Goal: Transaction & Acquisition: Purchase product/service

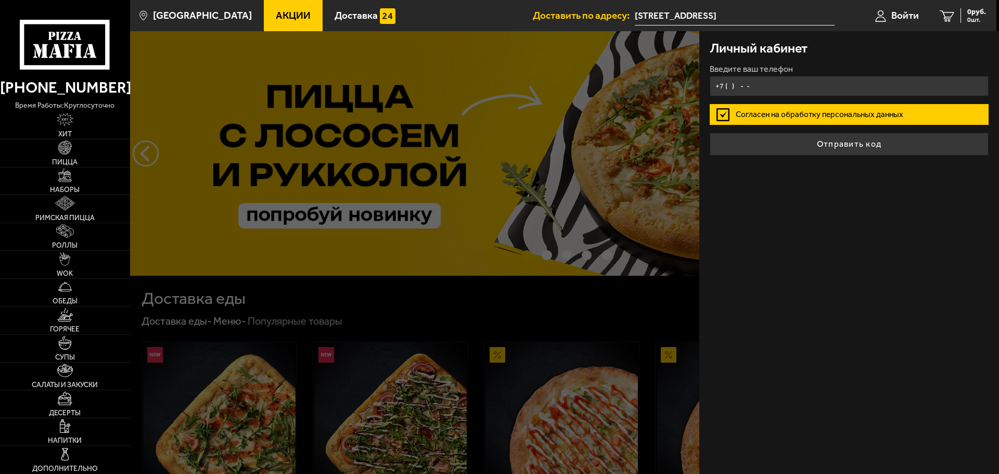
click at [752, 89] on input "+7 ( ) - -" at bounding box center [849, 86] width 279 height 20
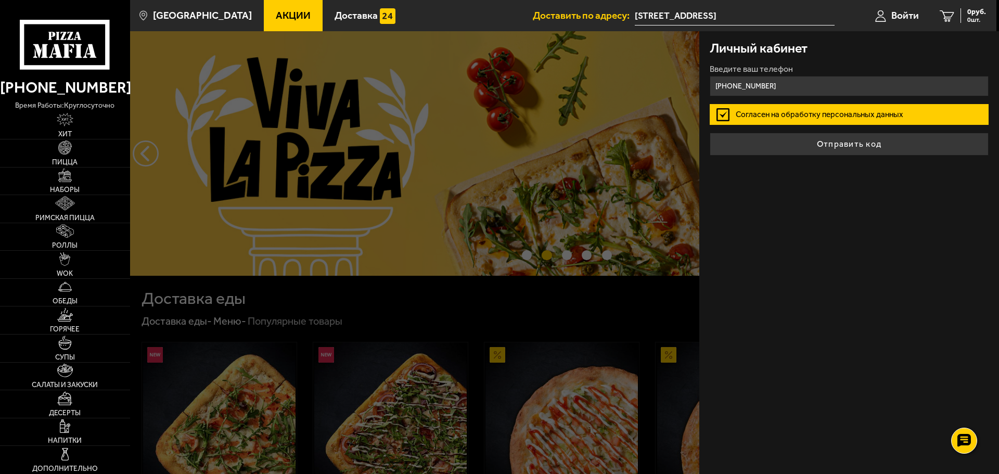
type input "[PHONE_NUMBER]"
click at [710, 133] on button "Отправить код" at bounding box center [849, 144] width 279 height 23
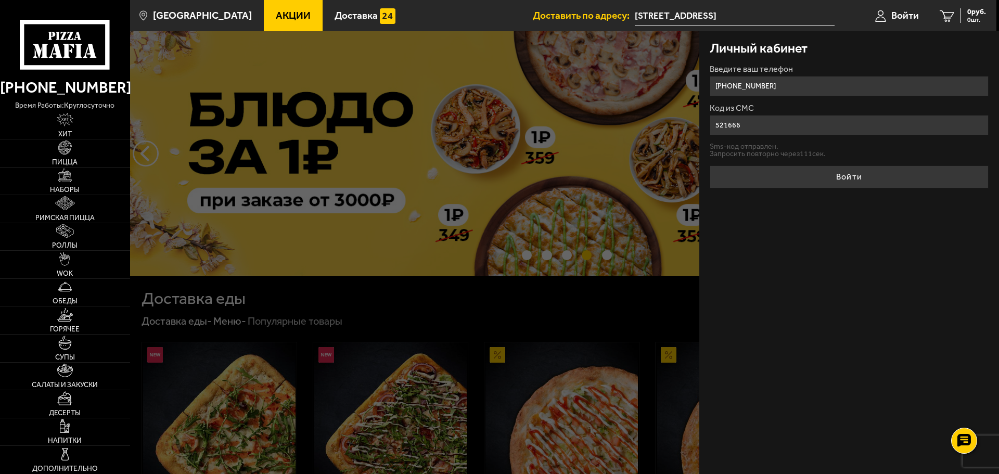
type input "521666"
click at [710, 166] on button "Войти" at bounding box center [849, 177] width 279 height 23
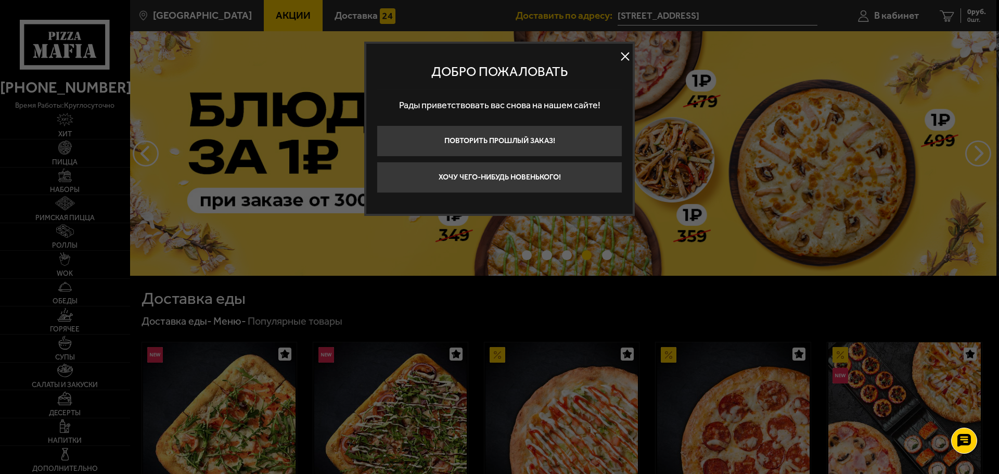
click at [628, 56] on button at bounding box center [625, 57] width 16 height 16
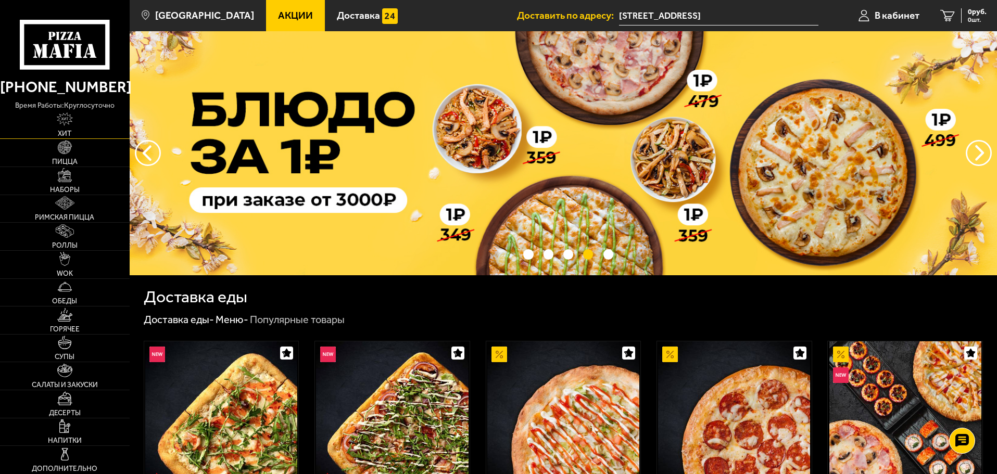
click at [64, 118] on img at bounding box center [65, 119] width 17 height 14
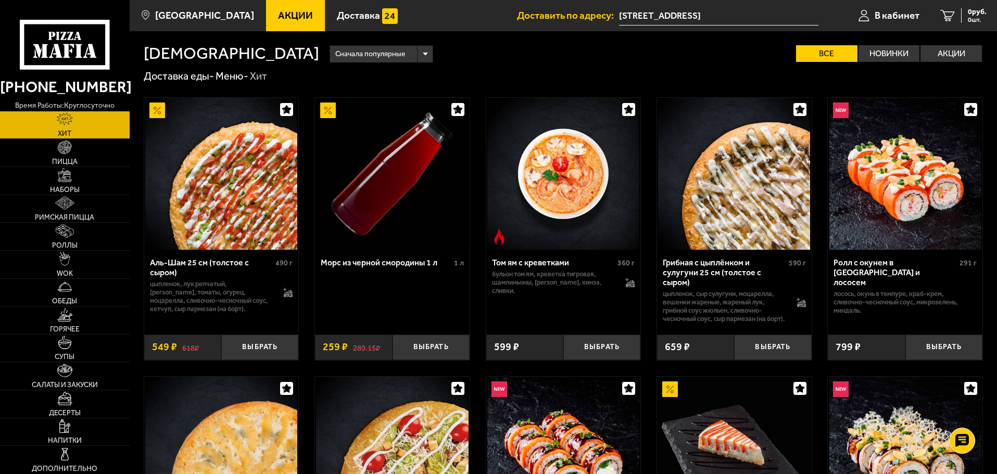
click at [278, 20] on span "Акции" at bounding box center [295, 15] width 35 height 10
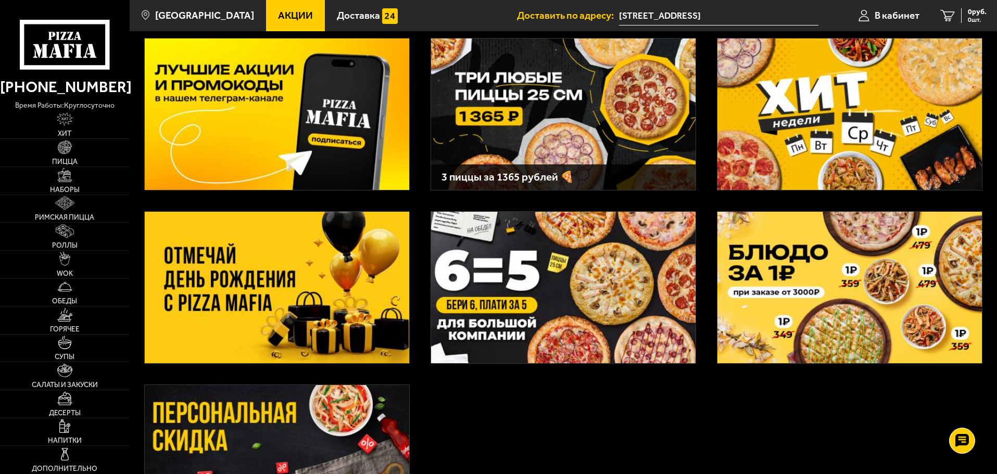
scroll to position [52, 0]
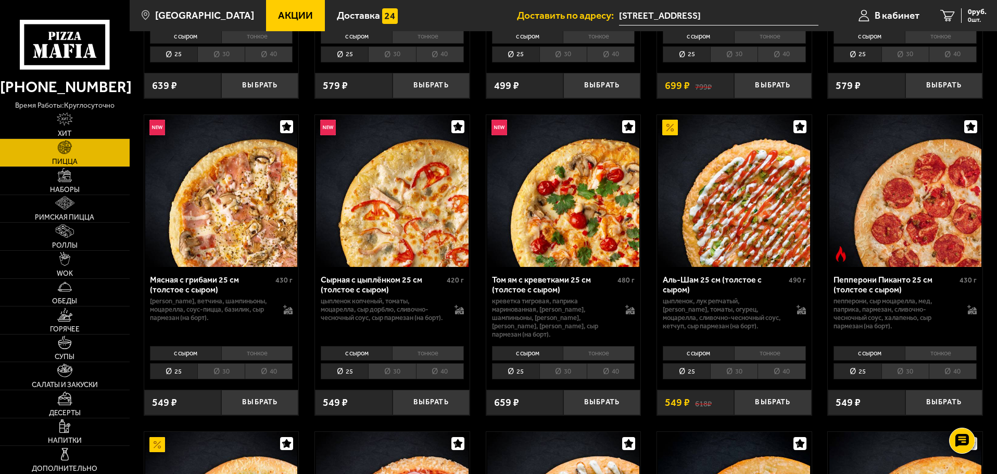
scroll to position [312, 0]
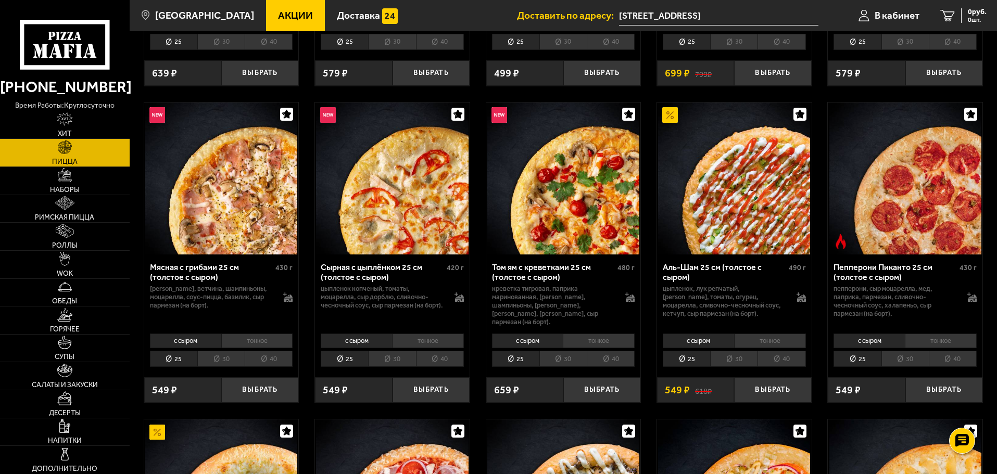
click at [783, 351] on li "40" at bounding box center [781, 359] width 48 height 16
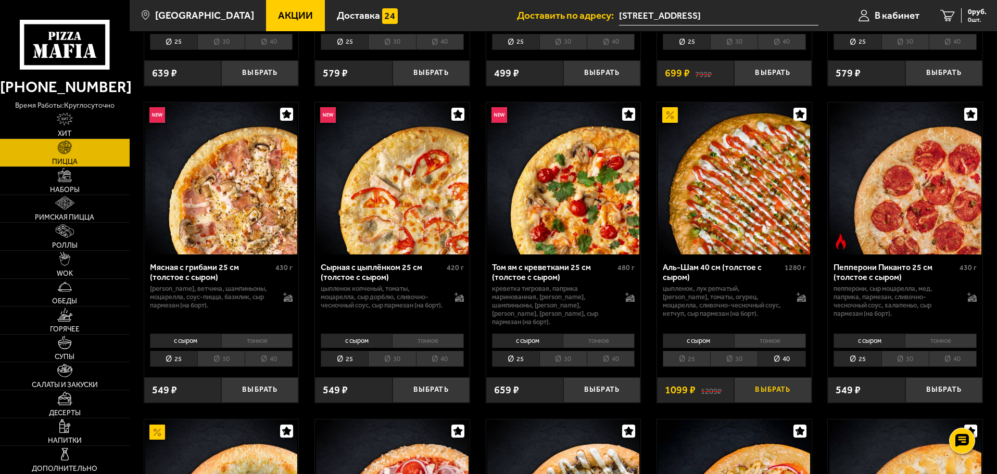
drag, startPoint x: 780, startPoint y: 379, endPoint x: 770, endPoint y: 388, distance: 13.3
click at [777, 381] on button "Выбрать" at bounding box center [772, 390] width 77 height 26
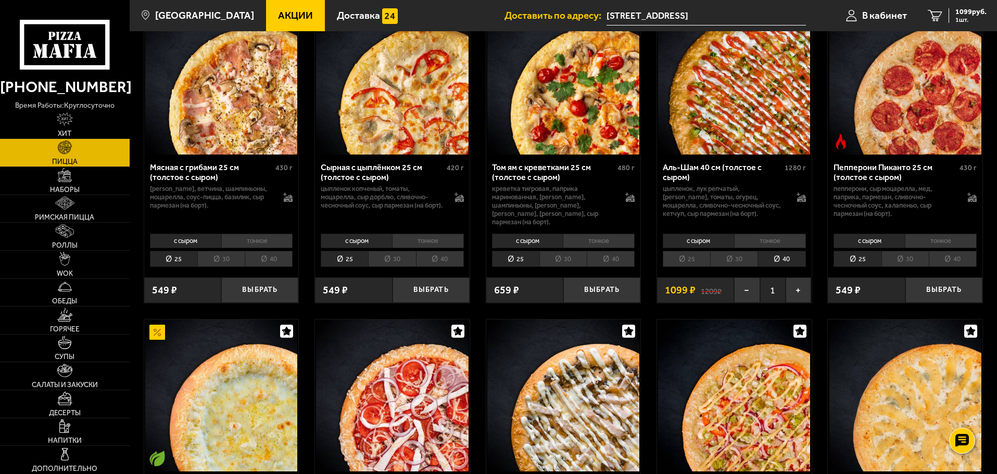
scroll to position [416, 0]
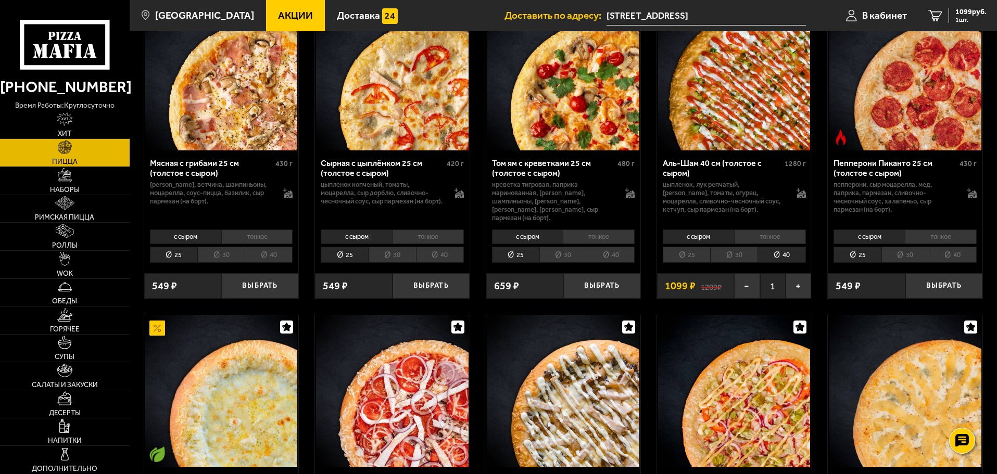
click at [943, 238] on div "с сыром тонкое 25 30 40 Топпинги" at bounding box center [905, 246] width 155 height 40
click at [950, 247] on li "40" at bounding box center [952, 255] width 48 height 16
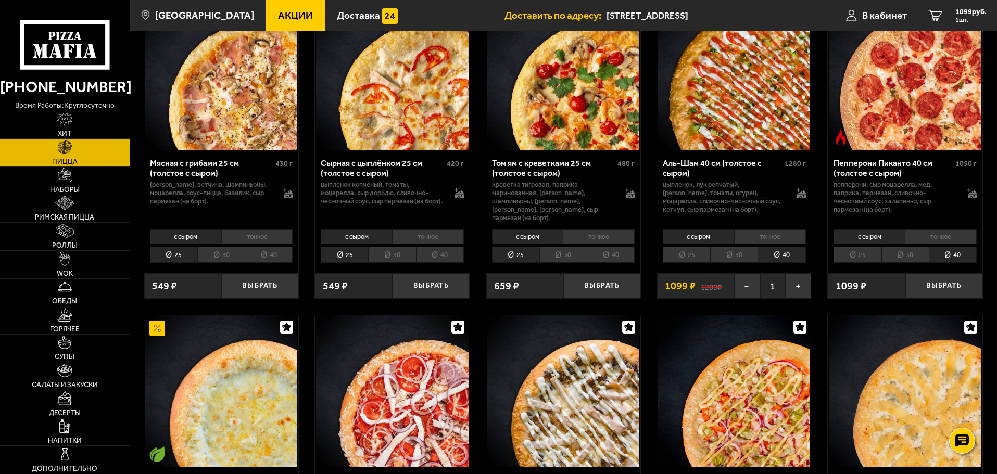
click at [850, 247] on li "25" at bounding box center [856, 255] width 47 height 16
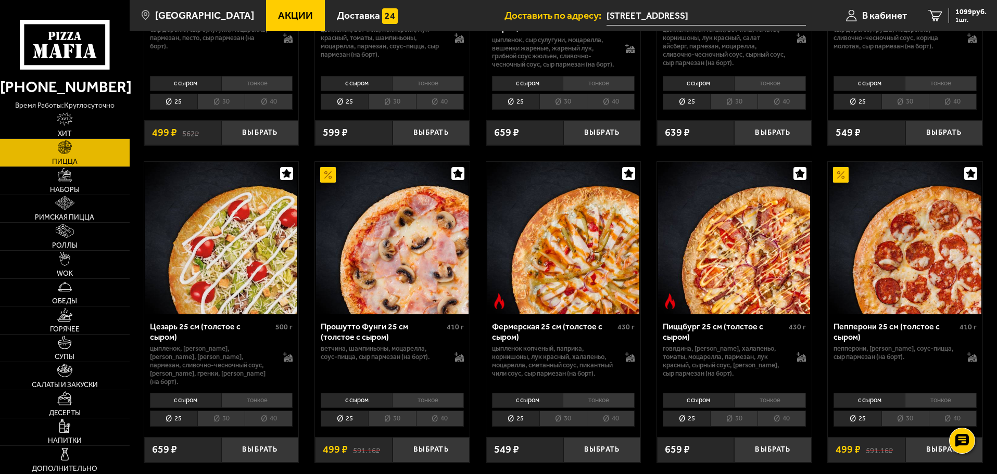
scroll to position [937, 0]
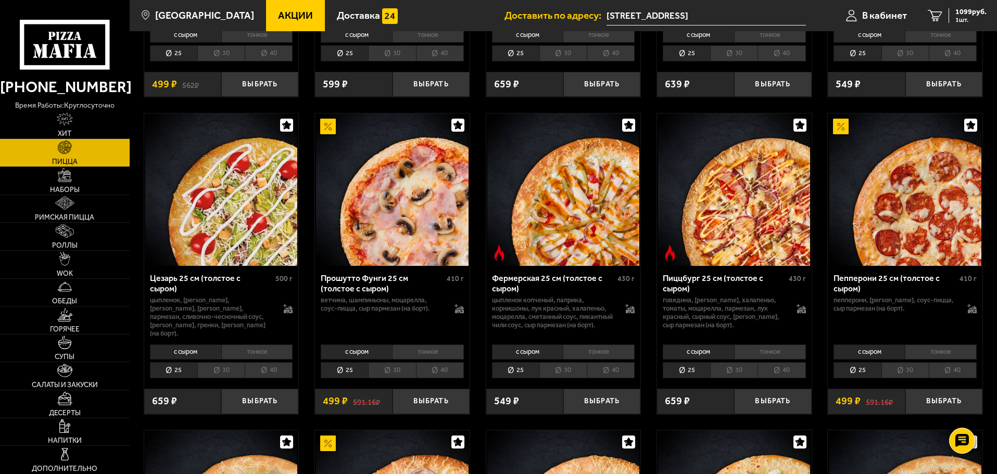
click at [909, 369] on li "30" at bounding box center [904, 370] width 47 height 16
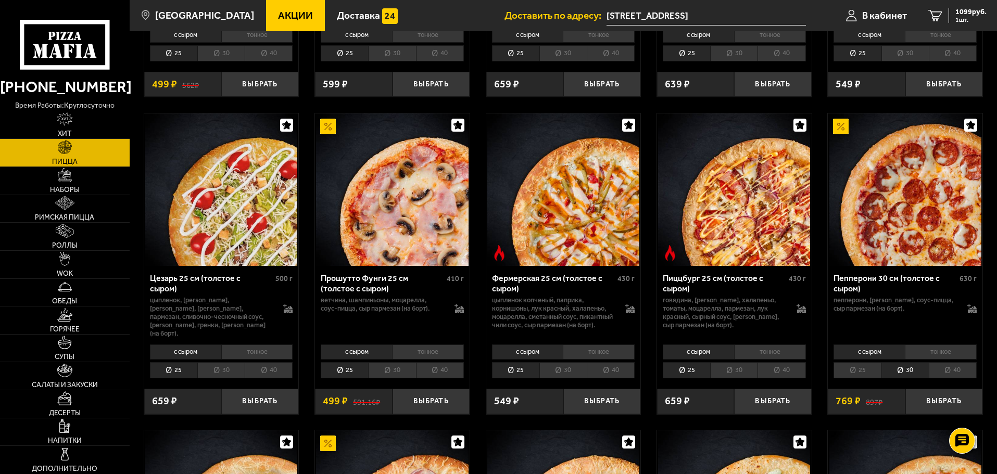
click at [869, 375] on li "25" at bounding box center [856, 370] width 47 height 16
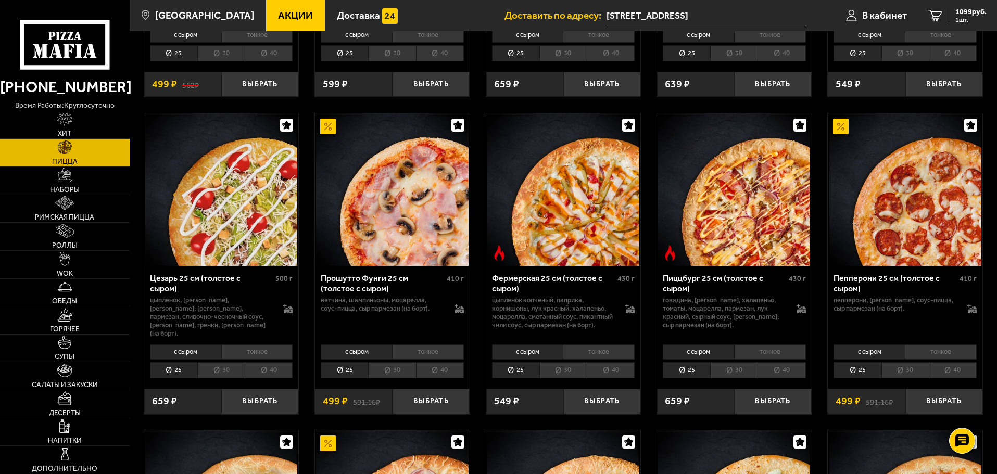
click at [943, 372] on li "40" at bounding box center [952, 370] width 48 height 16
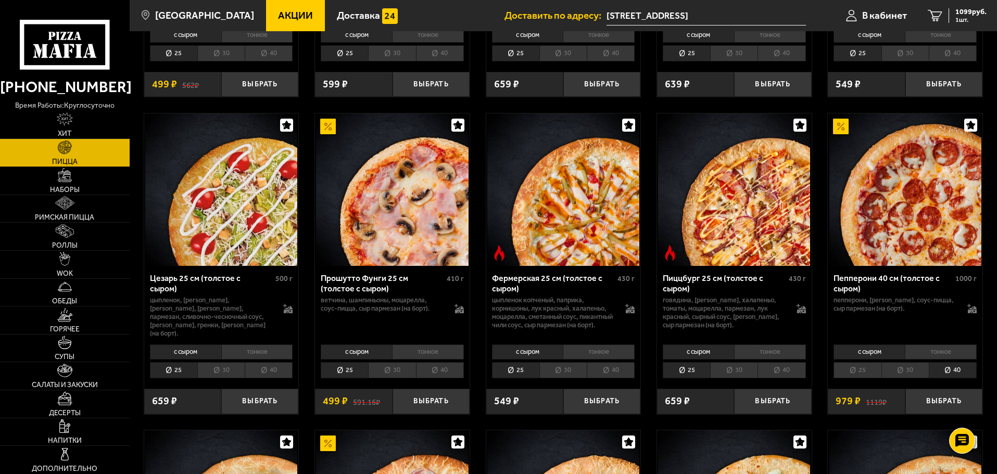
click at [915, 372] on li "30" at bounding box center [904, 370] width 47 height 16
click at [868, 372] on li "25" at bounding box center [856, 370] width 47 height 16
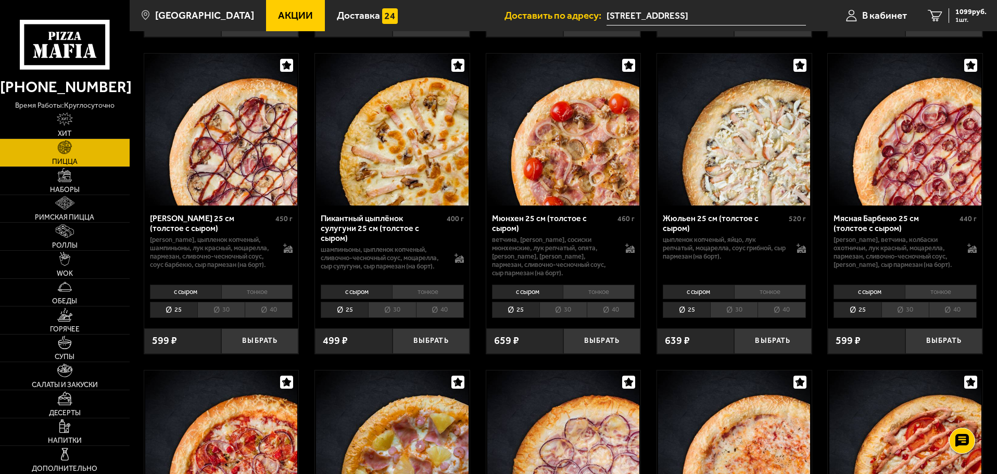
scroll to position [1613, 0]
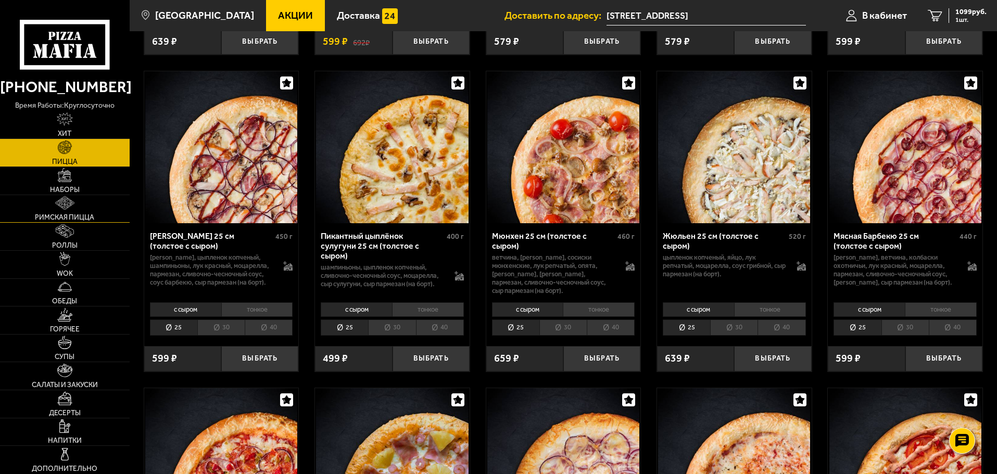
click at [64, 217] on span "Римская пицца" at bounding box center [64, 217] width 59 height 7
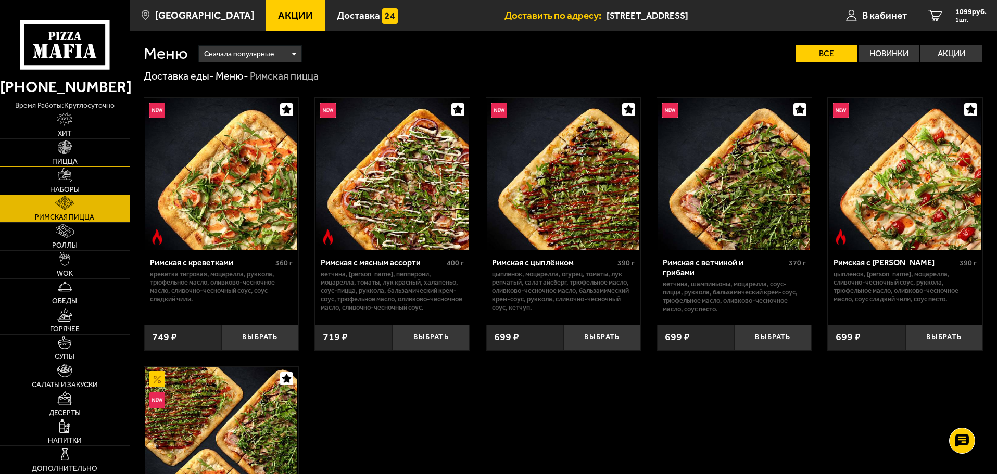
click at [69, 150] on img at bounding box center [65, 148] width 14 height 14
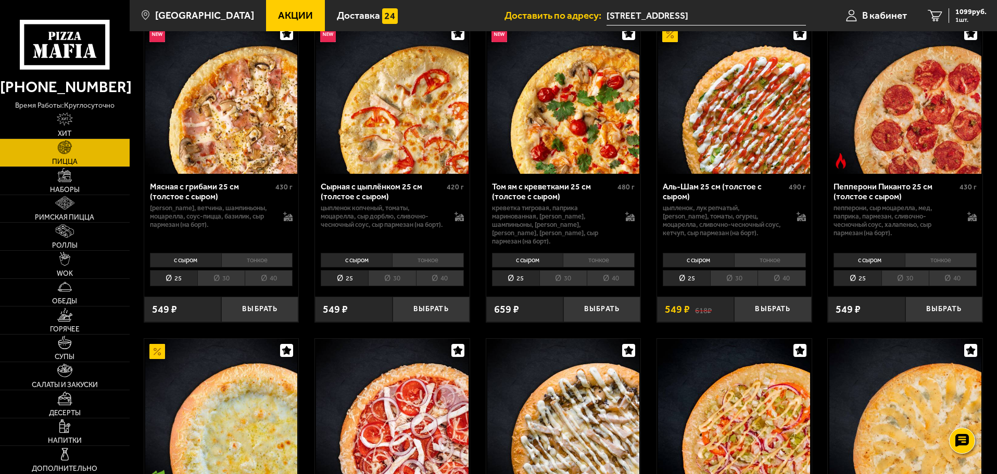
scroll to position [364, 0]
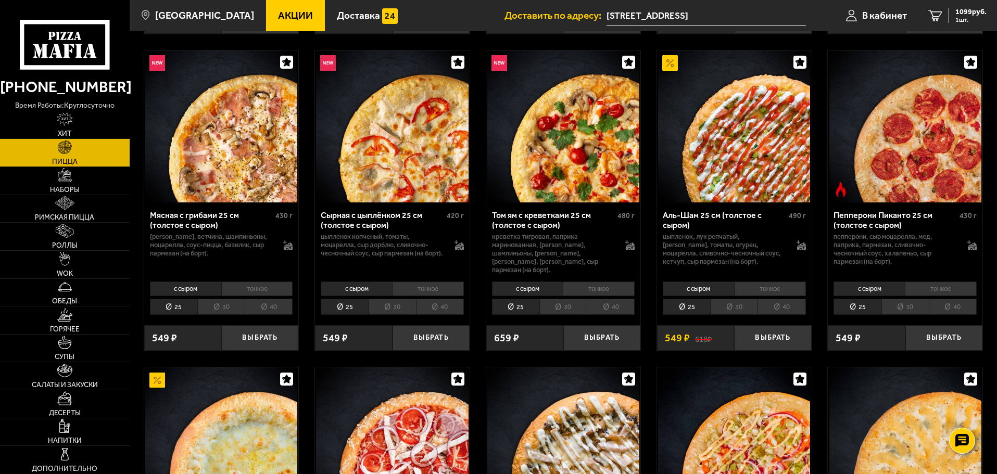
click at [912, 303] on li "30" at bounding box center [904, 307] width 47 height 16
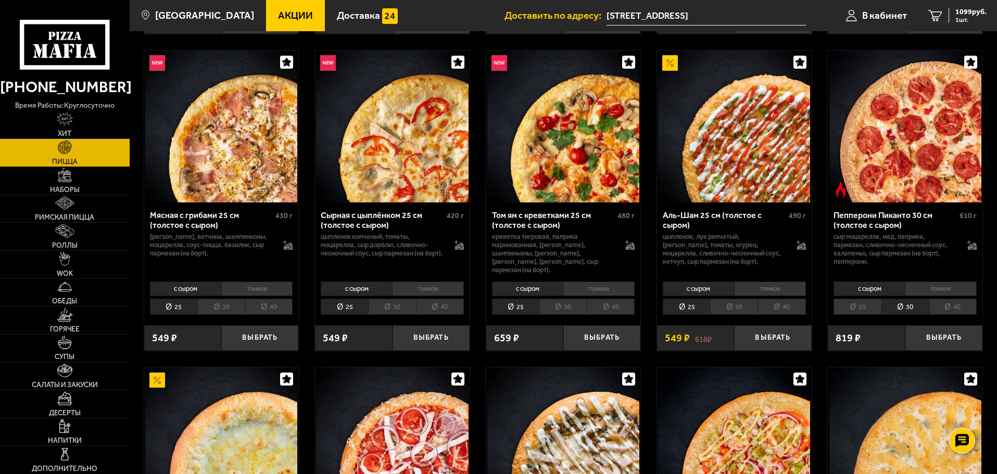
click at [945, 299] on li "40" at bounding box center [952, 307] width 48 height 16
click at [893, 291] on div "с сыром тонкое 25 30 40 Топпинги" at bounding box center [905, 298] width 155 height 40
click at [874, 303] on li "25" at bounding box center [856, 307] width 47 height 16
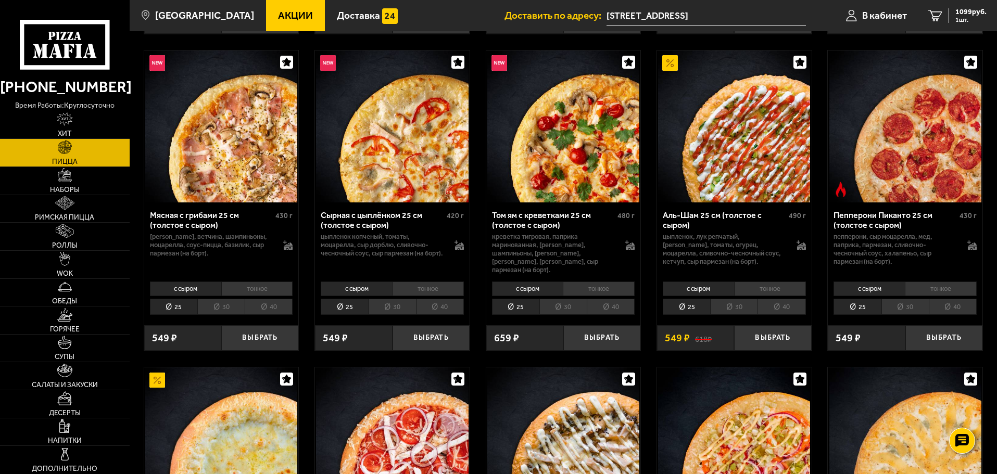
click at [895, 299] on li "30" at bounding box center [904, 307] width 47 height 16
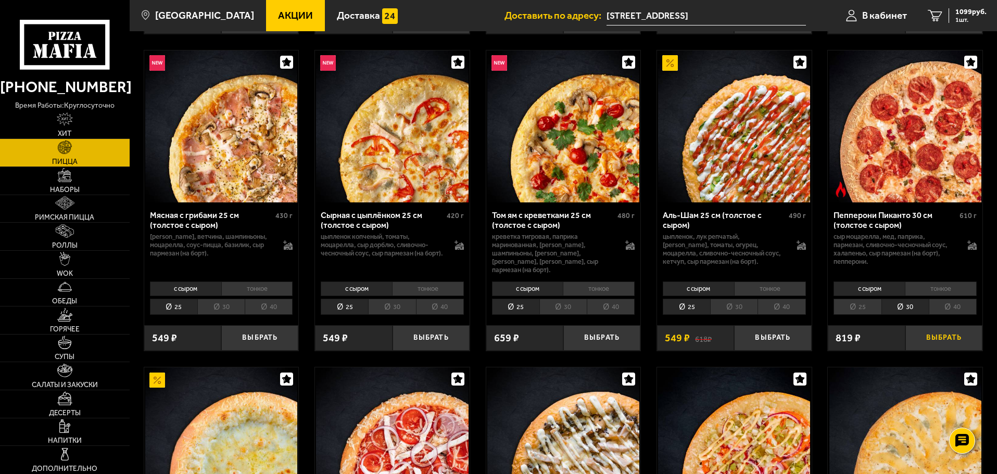
click at [930, 325] on button "Выбрать" at bounding box center [943, 338] width 77 height 26
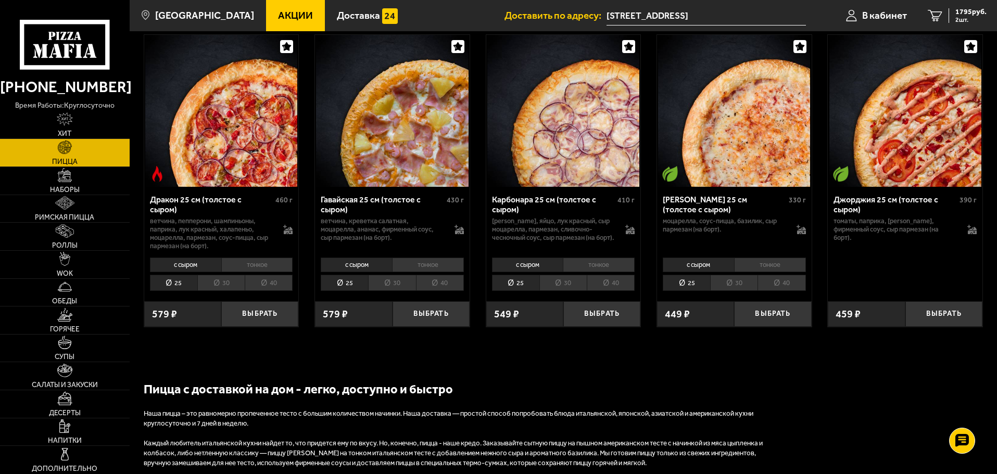
scroll to position [1978, 0]
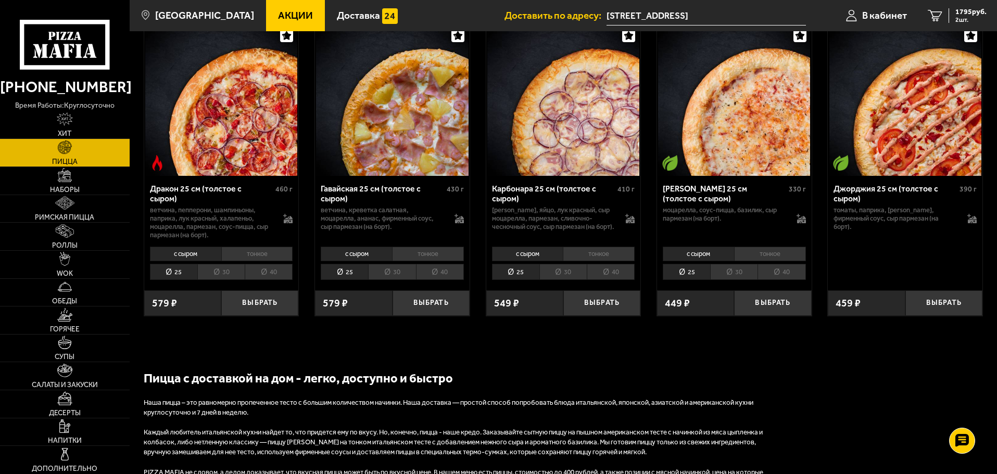
click at [395, 274] on li "30" at bounding box center [391, 272] width 47 height 16
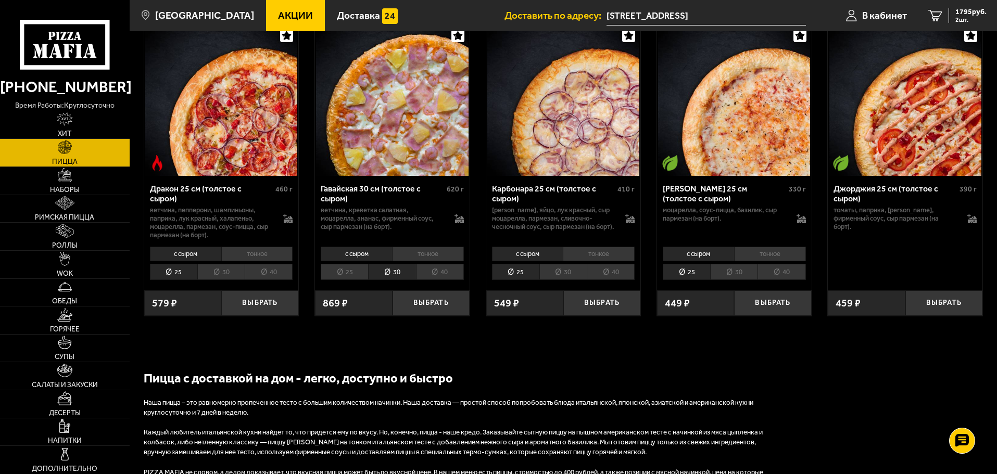
click at [346, 280] on li "25" at bounding box center [344, 272] width 47 height 16
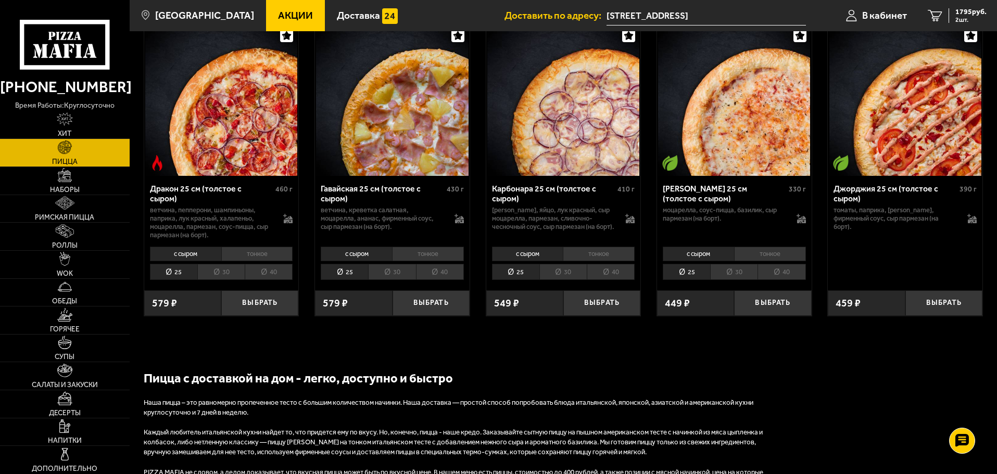
click at [440, 253] on li "тонкое" at bounding box center [428, 254] width 72 height 15
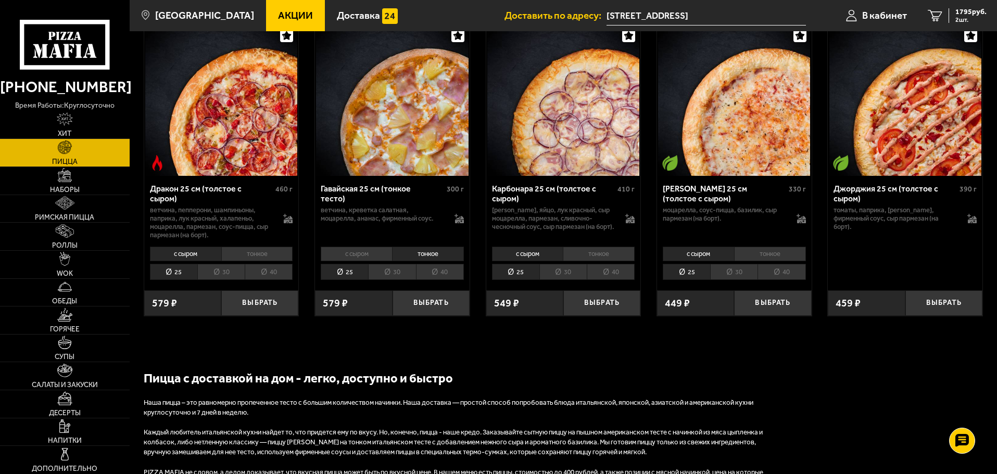
click at [374, 260] on li "с сыром" at bounding box center [356, 254] width 71 height 15
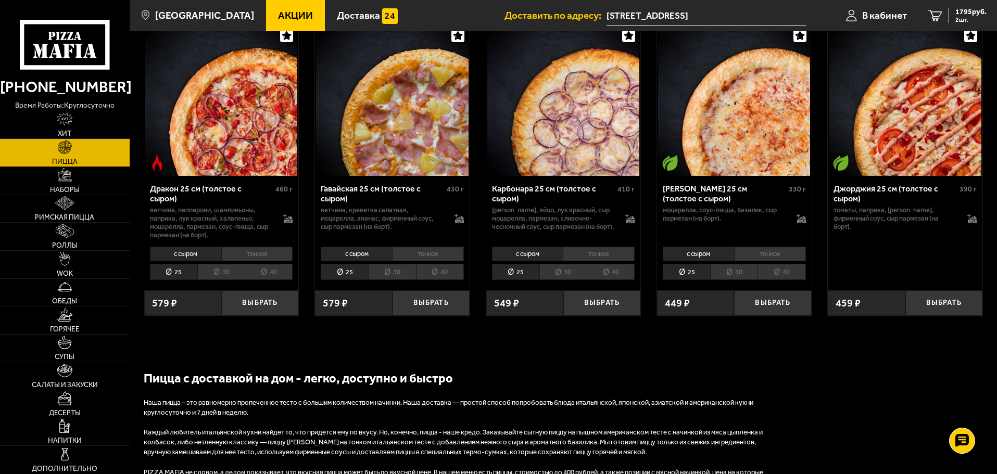
click at [399, 280] on li "30" at bounding box center [391, 272] width 47 height 16
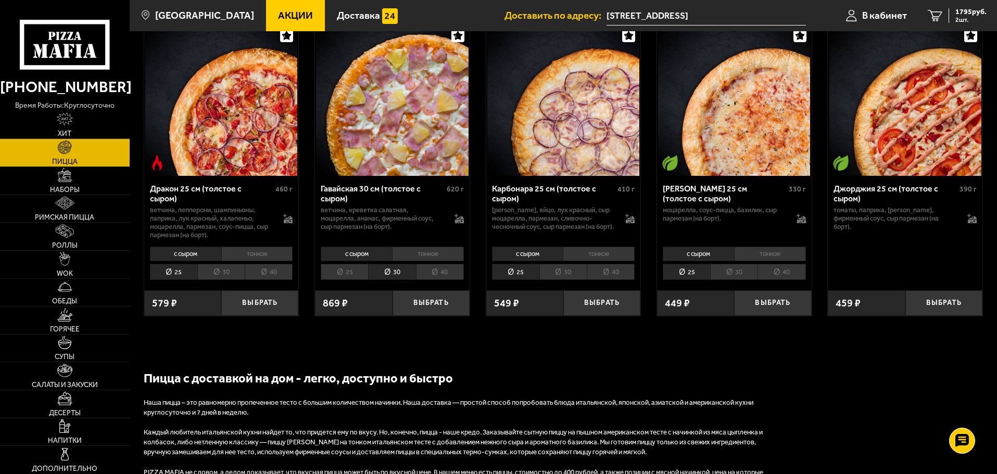
click at [352, 280] on li "25" at bounding box center [344, 272] width 47 height 16
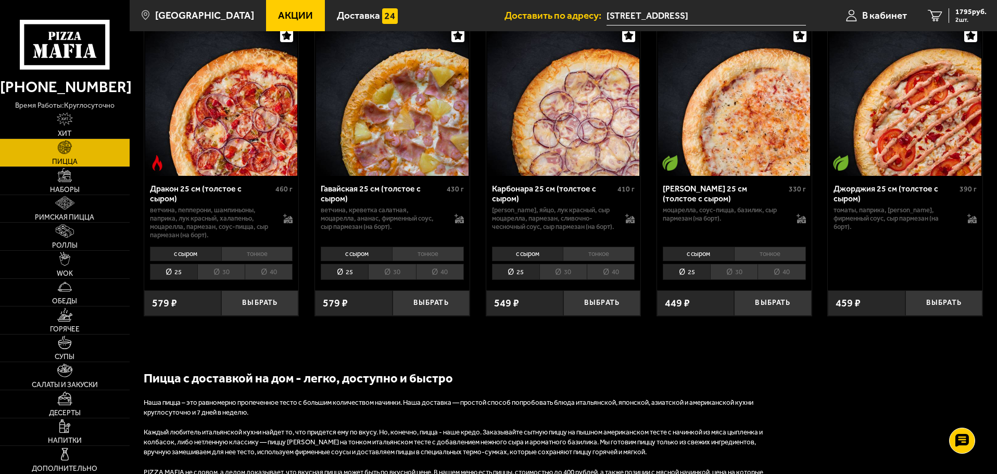
click at [399, 276] on li "30" at bounding box center [391, 272] width 47 height 16
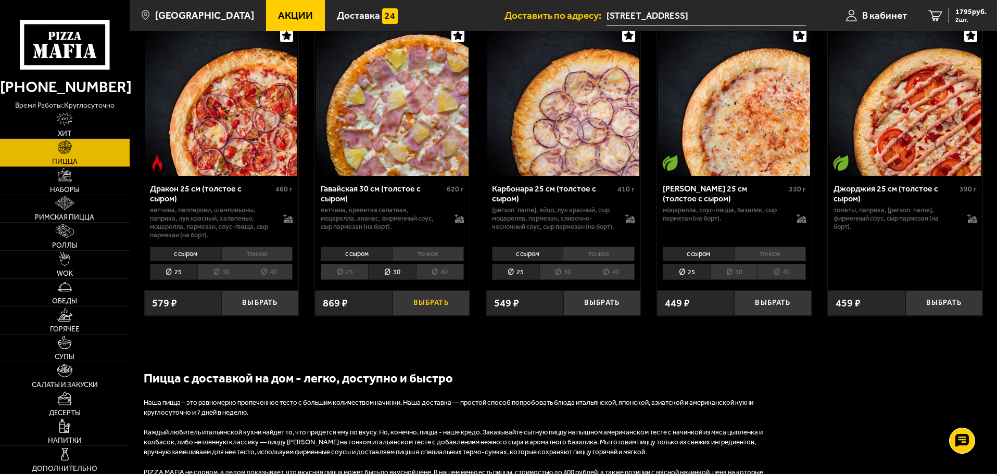
click at [454, 308] on button "Выбрать" at bounding box center [430, 303] width 77 height 26
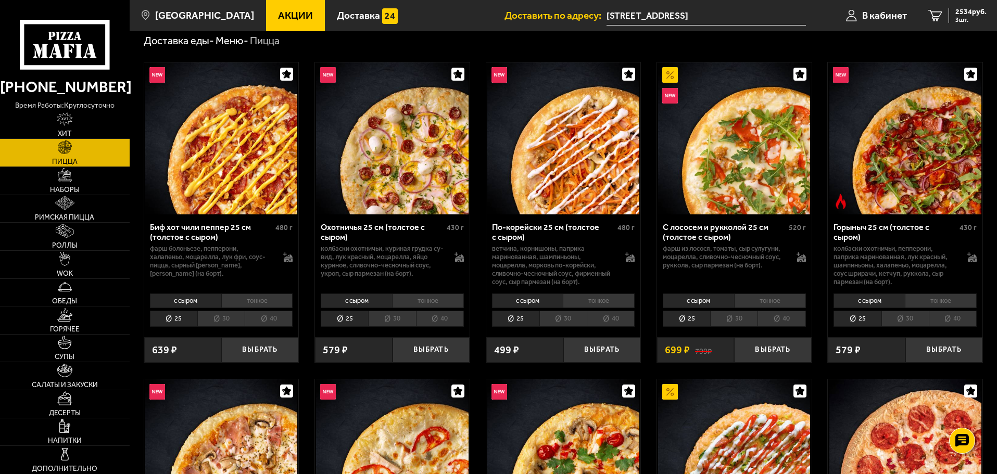
scroll to position [0, 0]
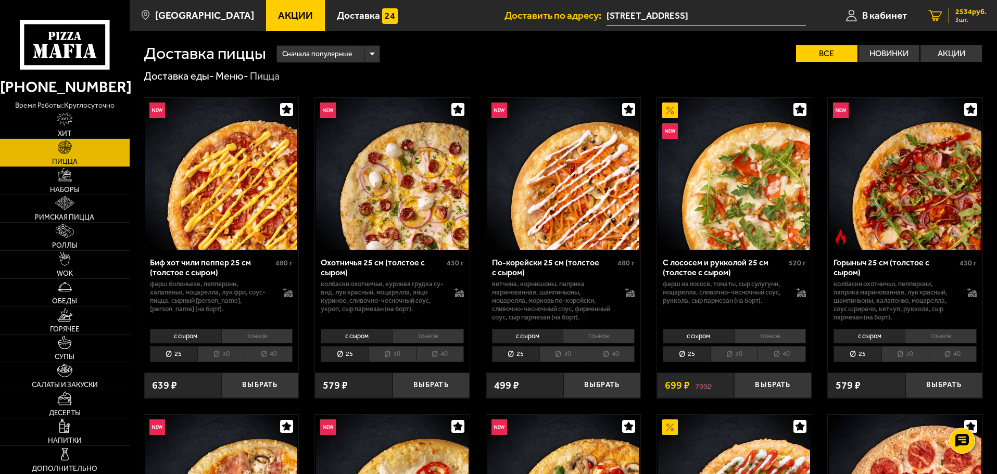
click at [979, 10] on span "2534 руб." at bounding box center [970, 11] width 31 height 7
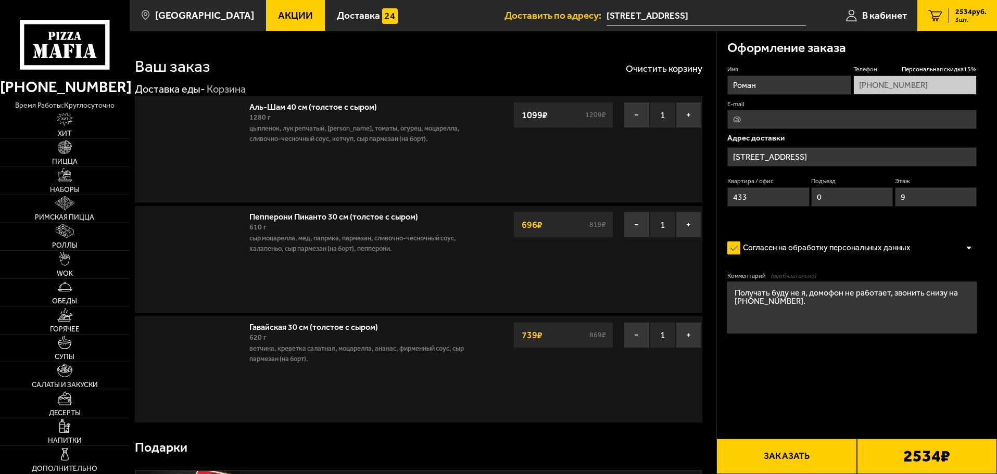
type input "проспект Героев, 26к1"
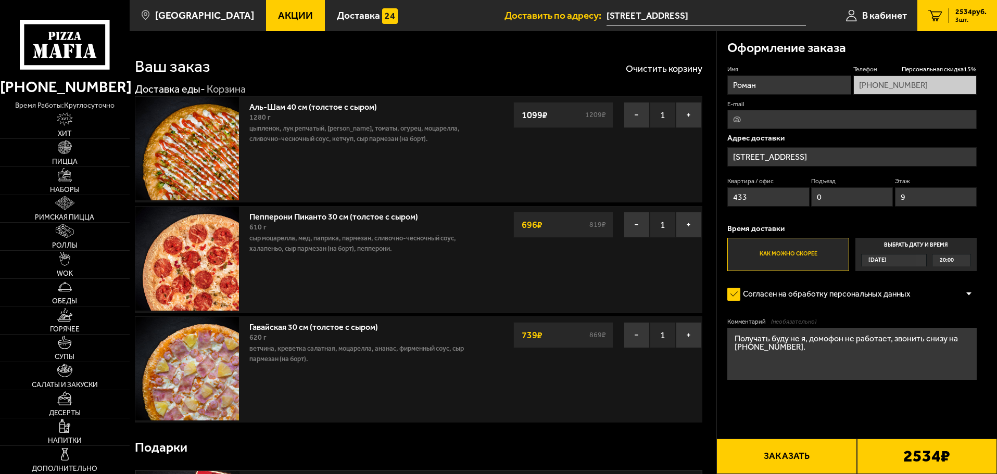
click at [287, 23] on link "Акции" at bounding box center [295, 15] width 59 height 31
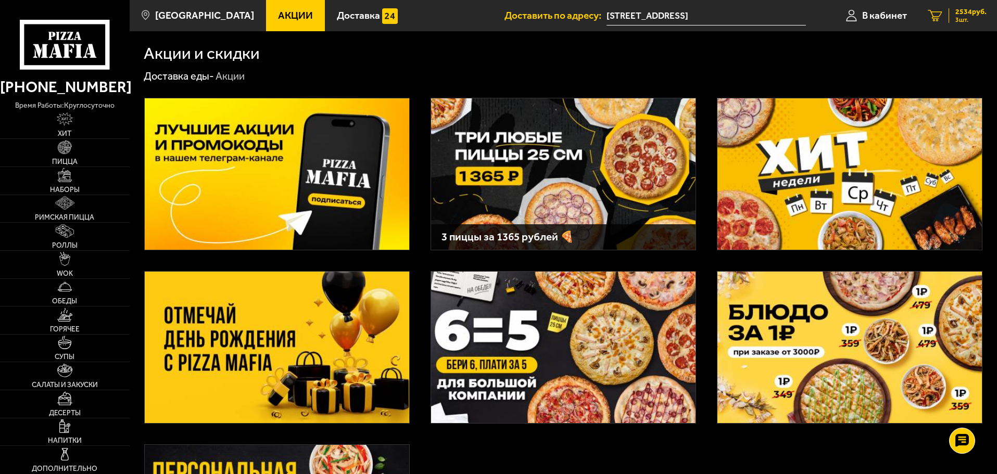
click at [982, 19] on span "3 шт." at bounding box center [970, 20] width 31 height 6
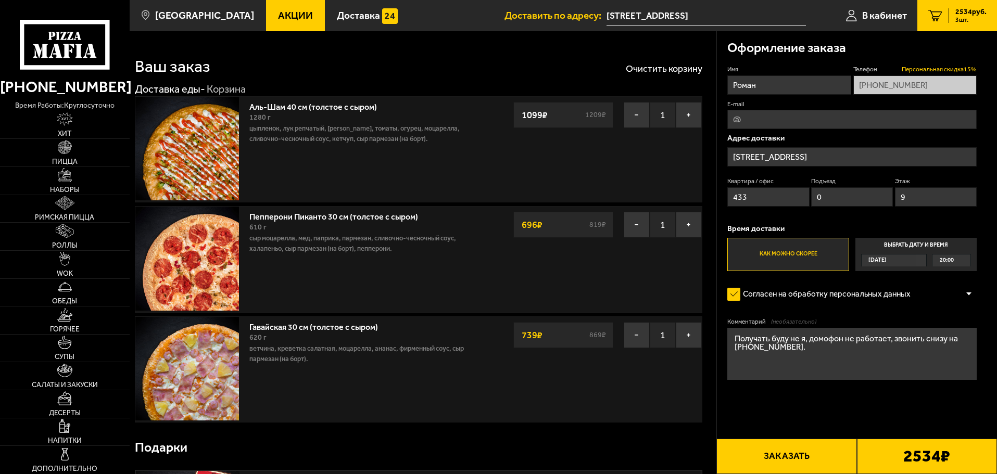
drag, startPoint x: 910, startPoint y: 66, endPoint x: 974, endPoint y: 72, distance: 64.3
click at [974, 72] on span "Персональная скидка 15 %" at bounding box center [938, 69] width 75 height 9
click at [968, 72] on span "Персональная скидка 15 %" at bounding box center [938, 69] width 75 height 9
click at [918, 241] on label "Выбрать дату и время Сегодня 20:00" at bounding box center [915, 254] width 121 height 33
click at [0, 0] on input "Выбрать дату и время Сегодня 20:00" at bounding box center [0, 0] width 0 height 0
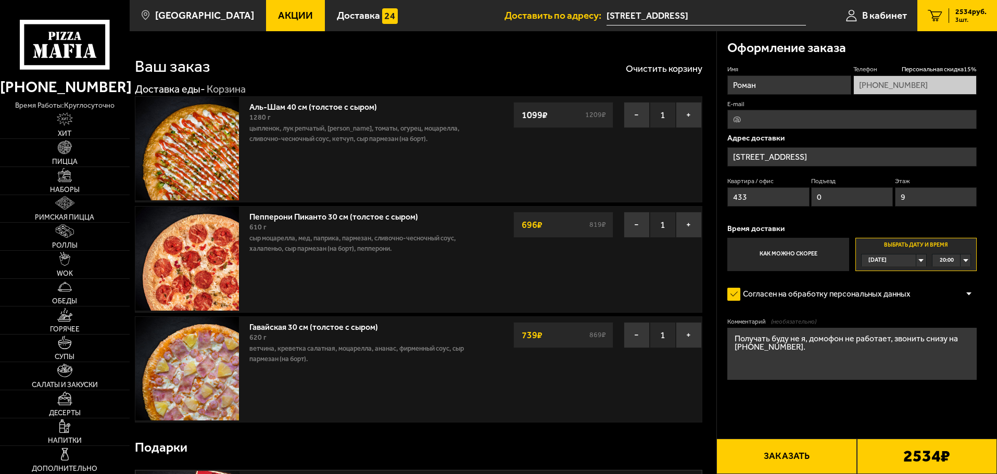
click at [885, 264] on span "Сегодня" at bounding box center [877, 260] width 18 height 12
click at [903, 288] on li "Завтра" at bounding box center [893, 285] width 63 height 13
click at [968, 260] on div "00:00" at bounding box center [951, 260] width 38 height 12
click at [912, 271] on label "Выбрать дату и время Сегодня 00:00 00:00 00:15 00:30 00:45 01:00 01:15 01:30 01…" at bounding box center [915, 254] width 121 height 33
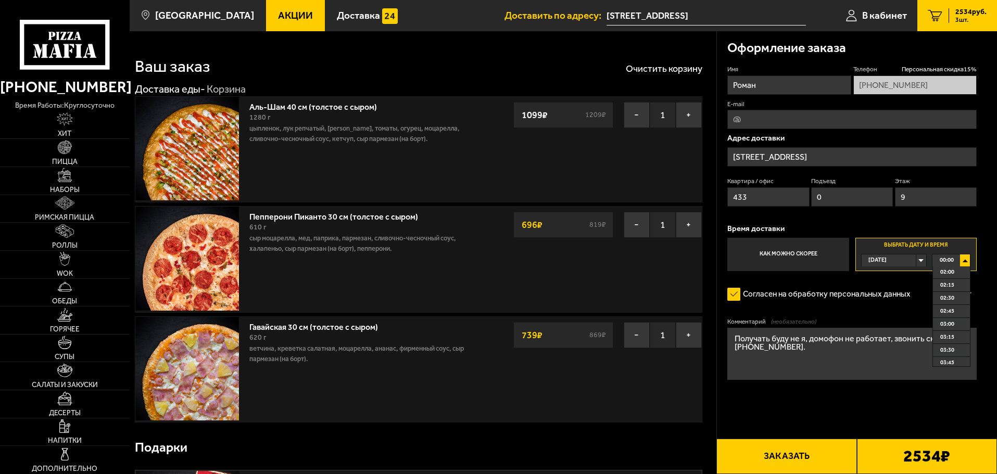
click at [913, 254] on div "Сегодня" at bounding box center [888, 260] width 55 height 12
click at [895, 288] on li "Завтра" at bounding box center [893, 285] width 63 height 13
click at [959, 276] on li "11:00" at bounding box center [951, 271] width 37 height 13
drag, startPoint x: 824, startPoint y: 148, endPoint x: 643, endPoint y: 145, distance: 181.1
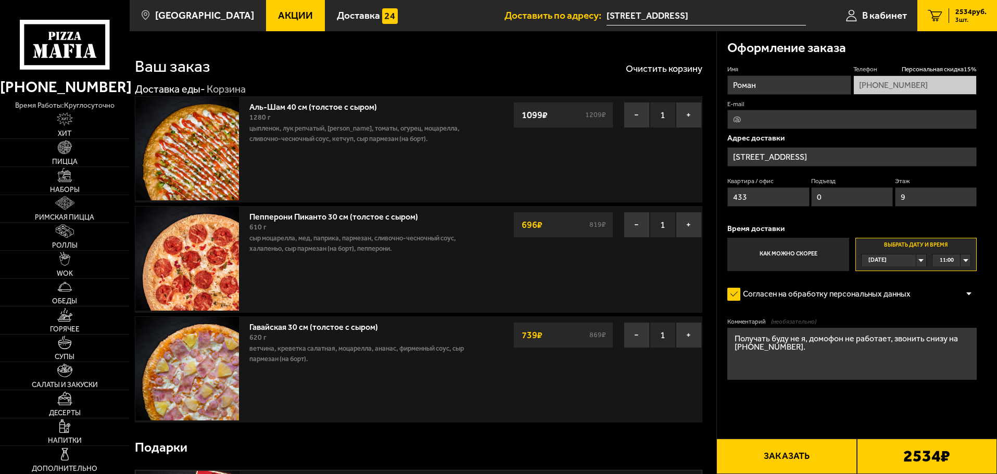
click at [741, 154] on input "проспект Героев, 26к1" at bounding box center [851, 156] width 249 height 19
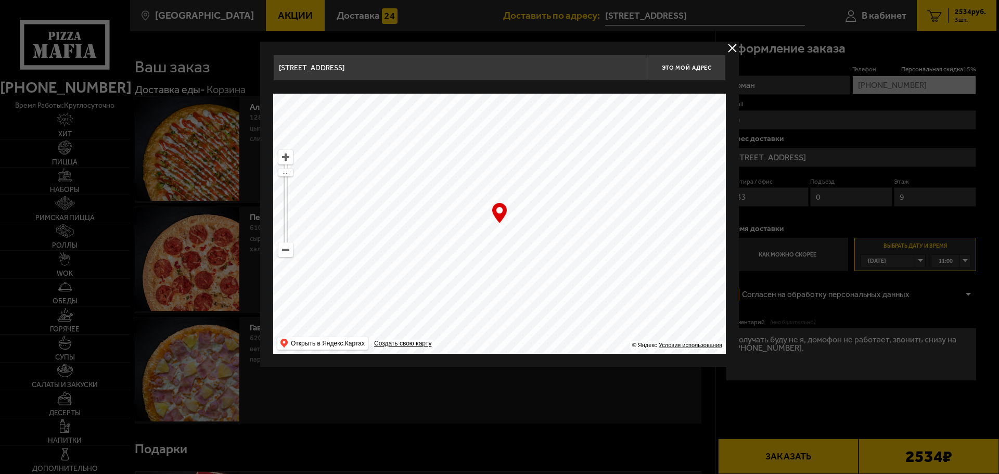
drag, startPoint x: 443, startPoint y: 70, endPoint x: 140, endPoint y: 47, distance: 304.3
type input "V"
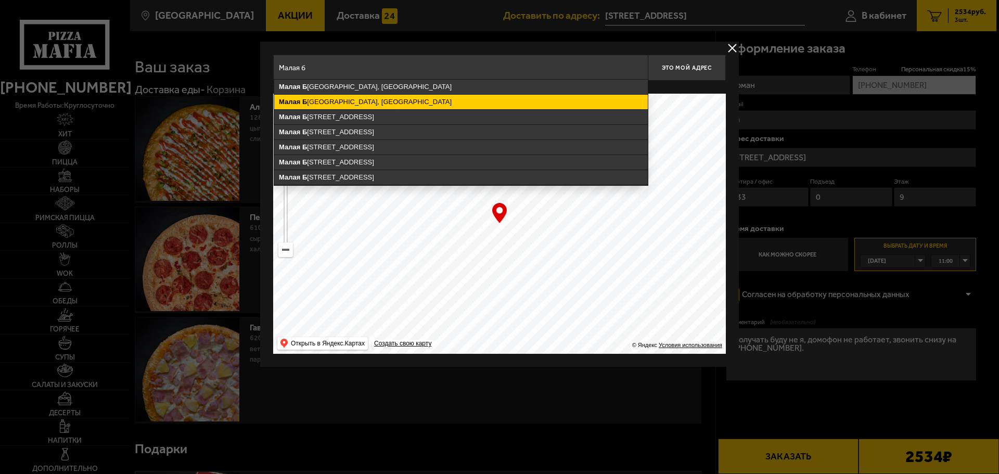
click at [284, 99] on ymaps "Малая" at bounding box center [289, 102] width 21 height 8
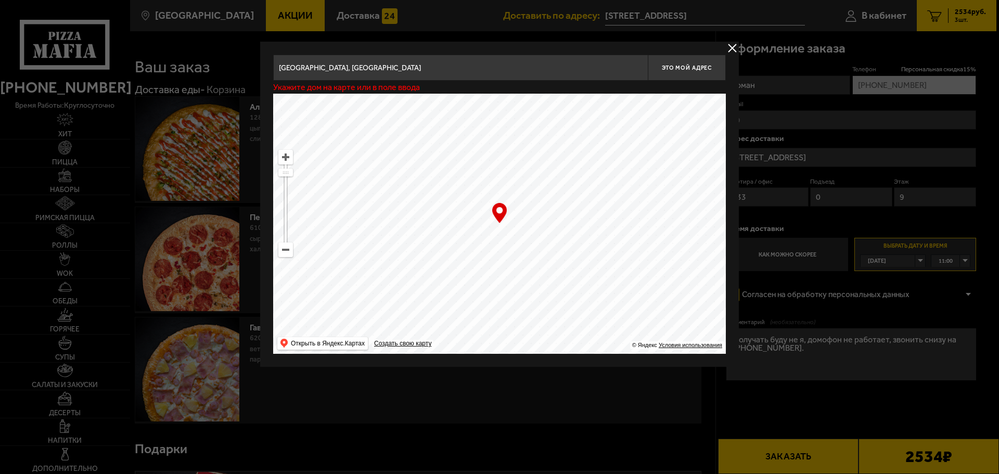
click at [452, 71] on input "Санкт-Петербург, Малая Балканская улица" at bounding box center [460, 68] width 375 height 26
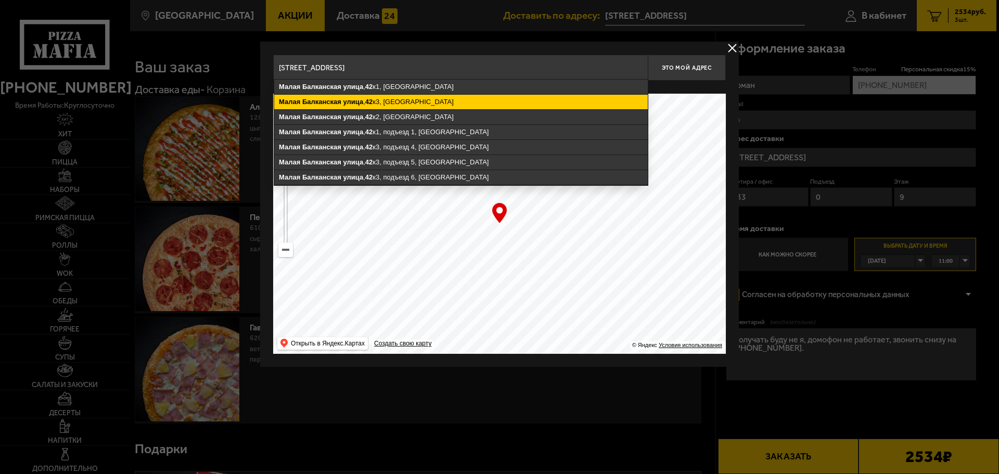
click at [421, 104] on ymaps "Малая Балканская улица , 42 к3, Санкт-Петербург" at bounding box center [461, 102] width 374 height 15
type input "Санкт-Петербург, Малая Балканская улица, 42к3"
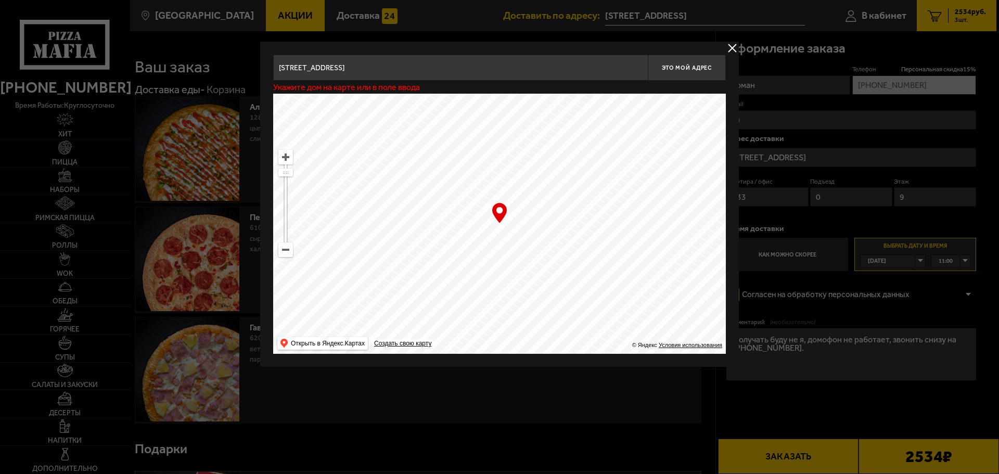
type input "Малая Балканская улица, 42к3"
click at [682, 70] on span "Это мой адрес" at bounding box center [687, 68] width 50 height 7
type input "Малая Балканская улица, 42к3"
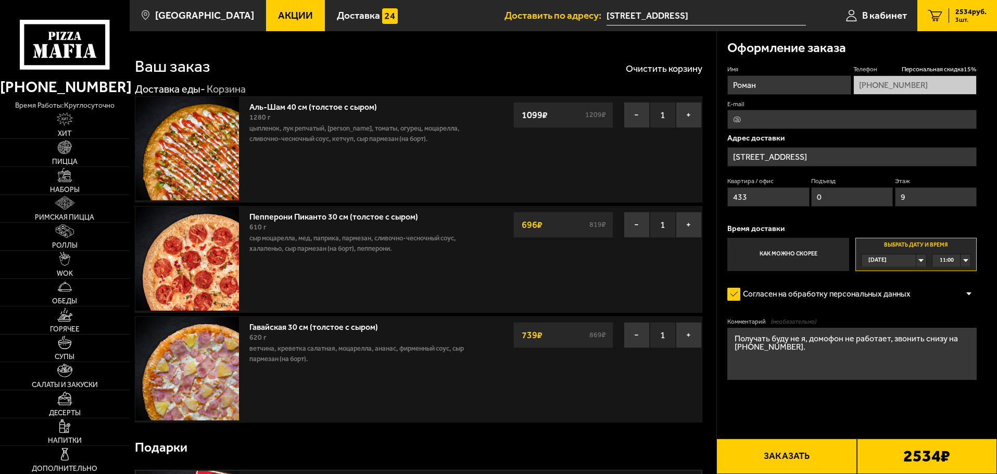
drag, startPoint x: 769, startPoint y: 201, endPoint x: 704, endPoint y: 203, distance: 65.6
type input "168"
drag, startPoint x: 830, startPoint y: 201, endPoint x: 808, endPoint y: 208, distance: 23.4
click at [808, 208] on div "Квартира / офис 168 Подъезд 0 Этаж 9" at bounding box center [851, 194] width 249 height 35
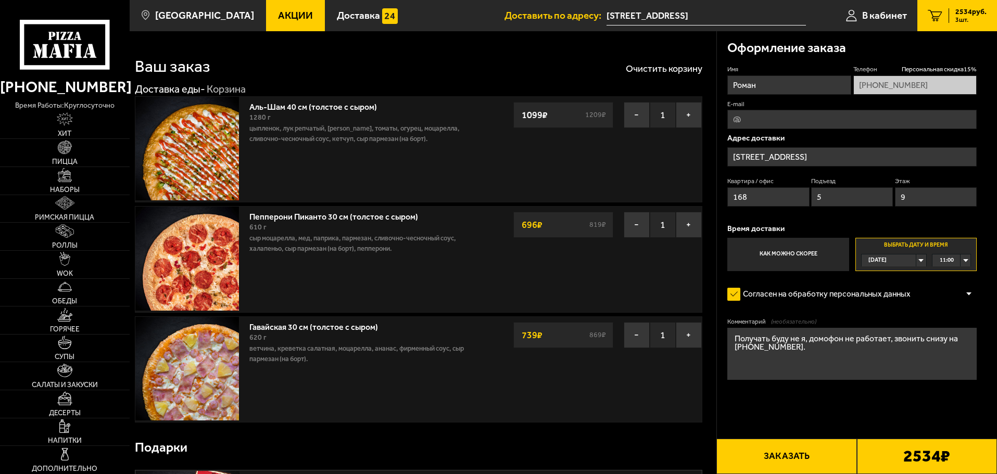
type input "5"
drag, startPoint x: 919, startPoint y: 213, endPoint x: 911, endPoint y: 206, distance: 10.3
click at [911, 207] on div "Имя Роман Телефон Персональная скидка 15 % +7 (911) 127-80-00 E-mail Адрес дост…" at bounding box center [851, 168] width 249 height 206
drag, startPoint x: 914, startPoint y: 198, endPoint x: 890, endPoint y: 204, distance: 24.6
click at [890, 203] on div "Квартира / офис 168 Подъезд 5 Этаж 9" at bounding box center [851, 194] width 249 height 35
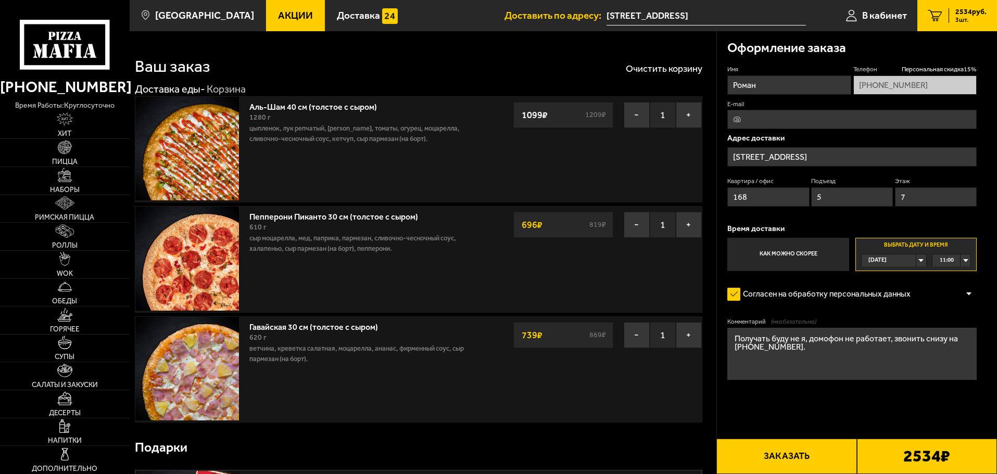
type input "7"
click at [896, 261] on div "Сегодня" at bounding box center [888, 260] width 55 height 12
click at [890, 284] on li "Завтра" at bounding box center [893, 285] width 63 height 13
click at [952, 262] on span "00:00" at bounding box center [946, 260] width 14 height 12
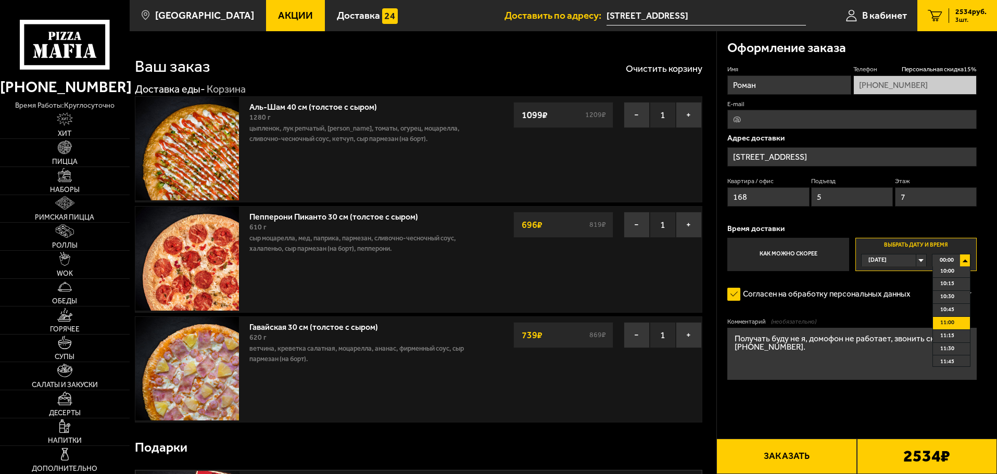
click at [952, 329] on span "11:00" at bounding box center [947, 323] width 14 height 12
click at [948, 306] on form "Имя Роман Телефон Персональная скидка 15 % +7 (911) 127-80-00 E-mail Адрес дост…" at bounding box center [851, 253] width 249 height 376
drag, startPoint x: 798, startPoint y: 358, endPoint x: 667, endPoint y: 329, distance: 134.1
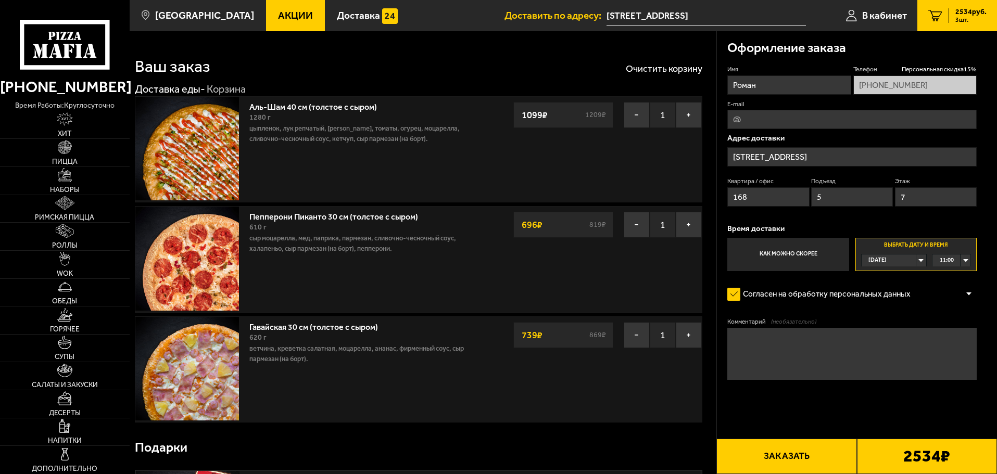
click at [841, 363] on textarea "Комментарий (необязательно)" at bounding box center [851, 354] width 249 height 52
click at [62, 206] on img at bounding box center [65, 203] width 20 height 14
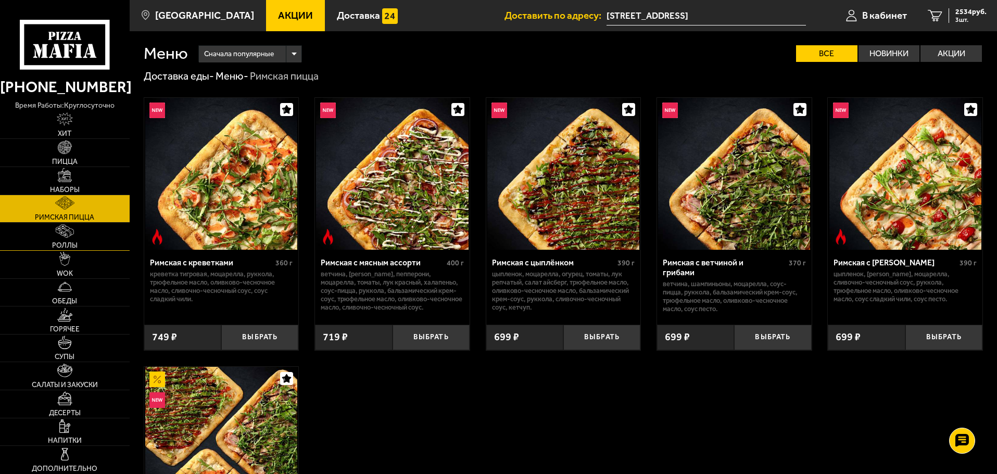
click at [69, 231] on img at bounding box center [65, 231] width 18 height 14
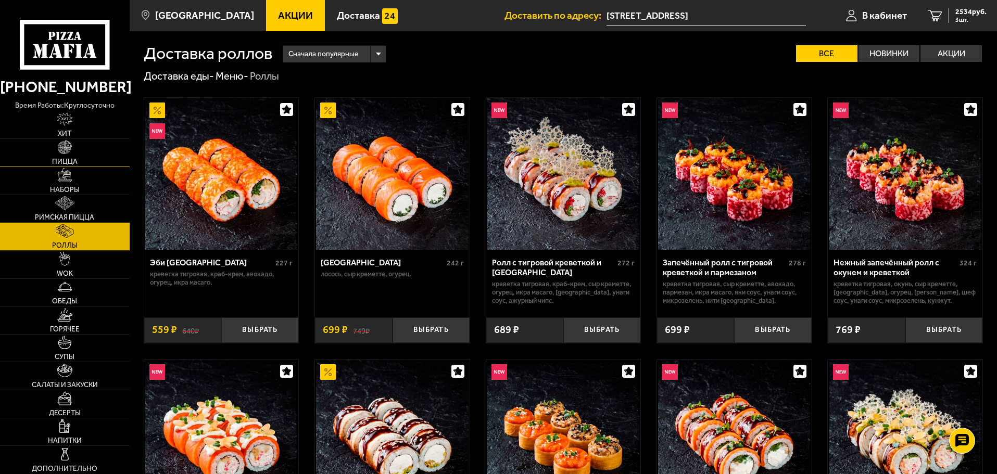
click at [68, 158] on span "Пицца" at bounding box center [65, 161] width 26 height 7
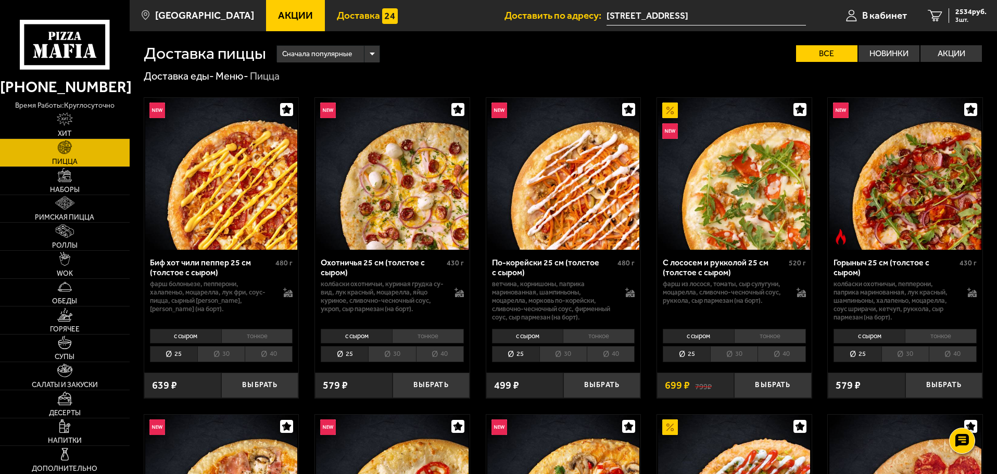
click at [352, 16] on span "Доставка" at bounding box center [358, 15] width 43 height 10
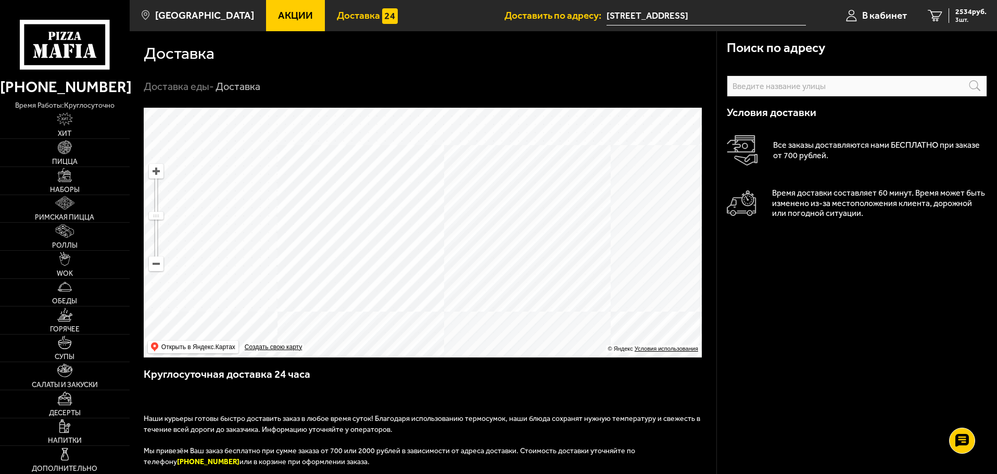
drag, startPoint x: 390, startPoint y: 186, endPoint x: 401, endPoint y: 256, distance: 70.6
click at [401, 256] on ymaps at bounding box center [423, 233] width 558 height 250
drag, startPoint x: 427, startPoint y: 302, endPoint x: 377, endPoint y: 265, distance: 62.5
click at [377, 265] on ymaps at bounding box center [423, 233] width 558 height 250
drag, startPoint x: 444, startPoint y: 326, endPoint x: 409, endPoint y: 180, distance: 150.0
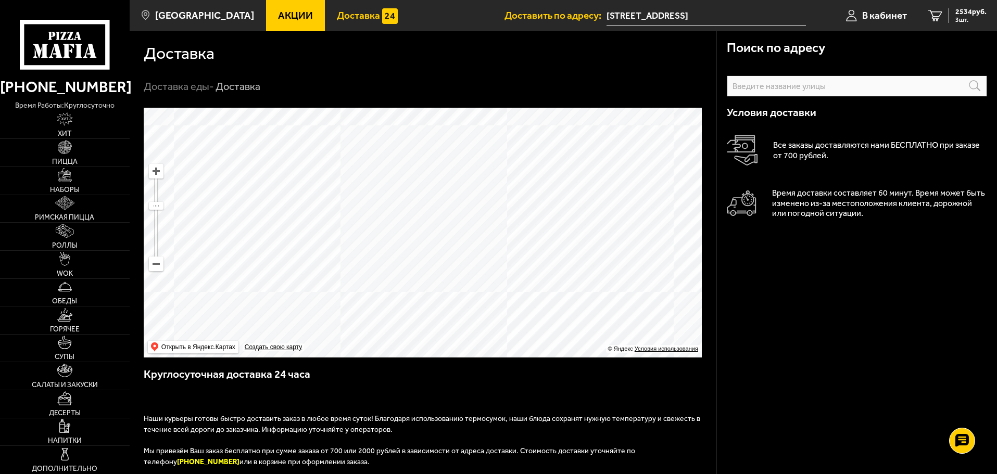
click at [409, 180] on ymaps at bounding box center [423, 233] width 558 height 250
drag, startPoint x: 424, startPoint y: 258, endPoint x: 427, endPoint y: 315, distance: 56.8
click at [427, 315] on ymaps at bounding box center [423, 233] width 558 height 250
drag, startPoint x: 412, startPoint y: 292, endPoint x: 367, endPoint y: 175, distance: 125.5
click at [367, 175] on ymaps at bounding box center [423, 233] width 558 height 250
